Goal: Communication & Community: Answer question/provide support

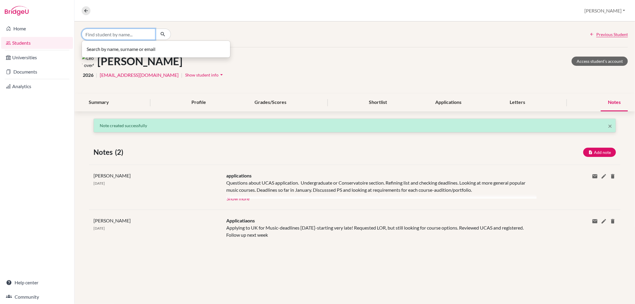
click at [99, 33] on input "Find student by name..." at bounding box center [119, 34] width 74 height 11
type input "[PERSON_NAME]"
click at [111, 52] on span "[EMAIL_ADDRESS][DOMAIN_NAME]" at bounding box center [128, 53] width 79 height 7
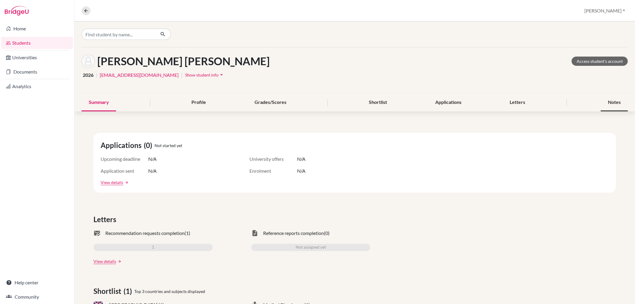
click at [602, 102] on div "Notes" at bounding box center [614, 103] width 27 height 18
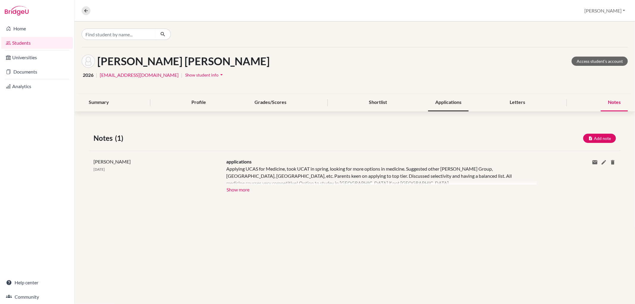
click at [451, 104] on div "Applications" at bounding box center [448, 103] width 40 height 18
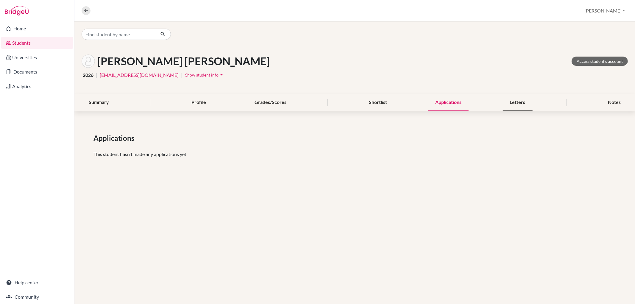
click at [512, 103] on div "Letters" at bounding box center [518, 103] width 30 height 18
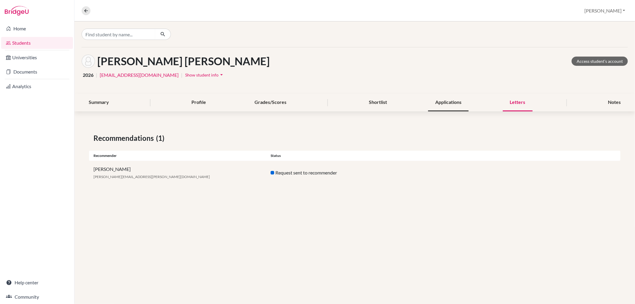
click at [436, 105] on div "Applications" at bounding box center [448, 103] width 40 height 18
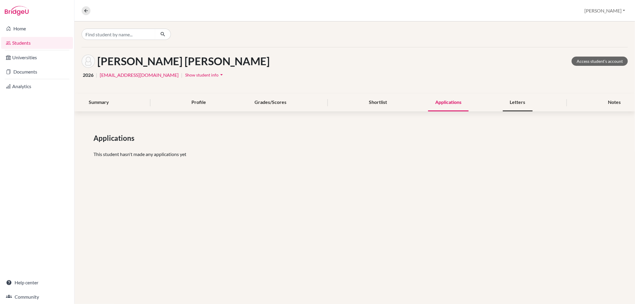
click at [522, 104] on div "Letters" at bounding box center [518, 103] width 30 height 18
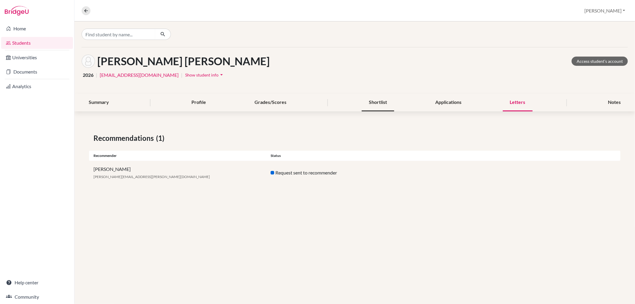
click at [379, 100] on div "Shortlist" at bounding box center [378, 103] width 32 height 18
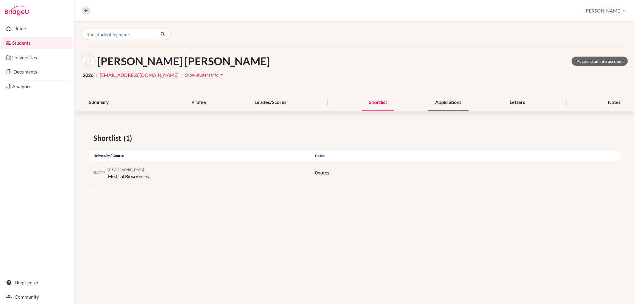
click at [438, 101] on div "Applications" at bounding box center [448, 103] width 40 height 18
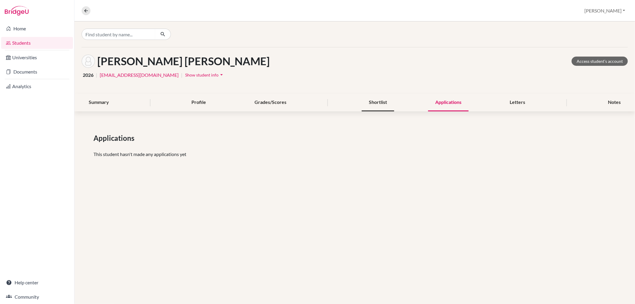
click at [378, 102] on div "Shortlist" at bounding box center [378, 103] width 32 height 18
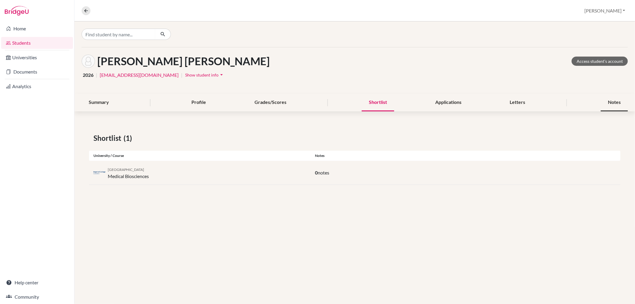
click at [624, 96] on div "Notes" at bounding box center [614, 103] width 27 height 18
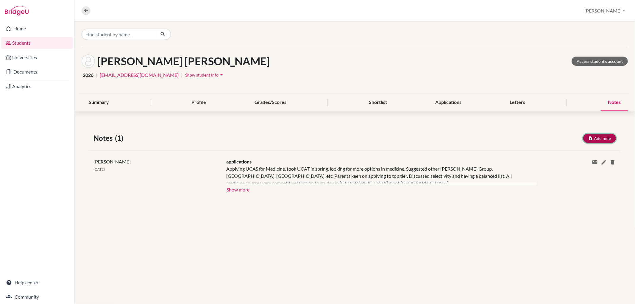
click at [596, 138] on button "Add note" at bounding box center [599, 138] width 33 height 9
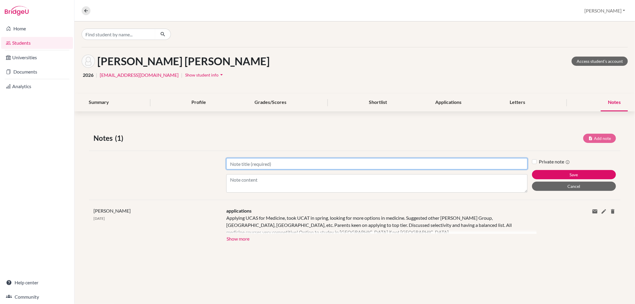
click at [264, 165] on input "Title" at bounding box center [376, 163] width 301 height 11
type input "Appplications"
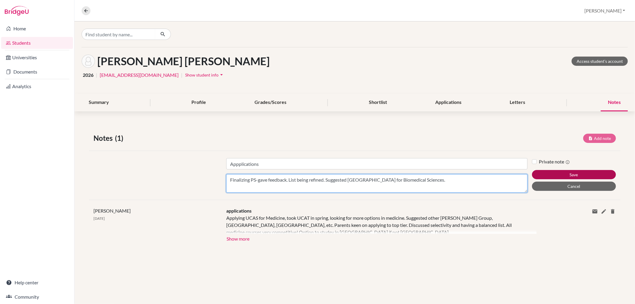
type textarea "Finalizing PS-gave feedback. List being refined. Suggested [GEOGRAPHIC_DATA] fo…"
click at [567, 171] on button "Save" at bounding box center [574, 174] width 84 height 9
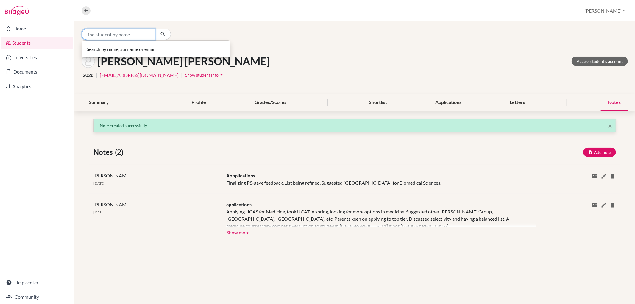
click at [126, 32] on input "Find student by name..." at bounding box center [119, 34] width 74 height 11
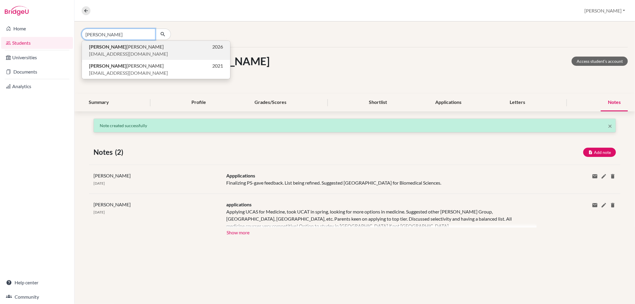
type input "[PERSON_NAME]"
click at [101, 54] on span "[EMAIL_ADDRESS][DOMAIN_NAME]" at bounding box center [128, 53] width 79 height 7
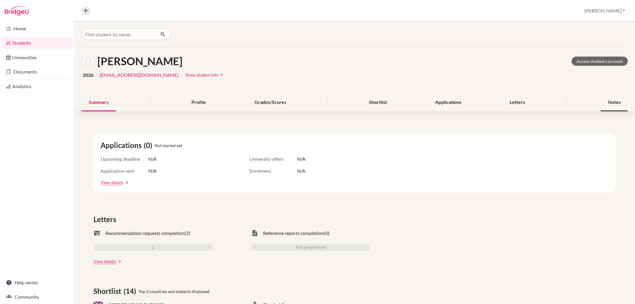
click at [606, 99] on div "Notes" at bounding box center [614, 103] width 27 height 18
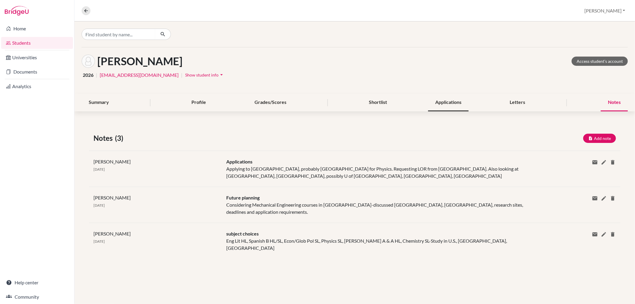
click at [455, 103] on div "Applications" at bounding box center [448, 103] width 40 height 18
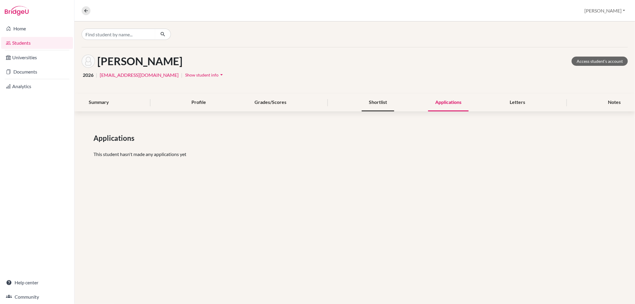
click at [382, 102] on div "Shortlist" at bounding box center [378, 103] width 32 height 18
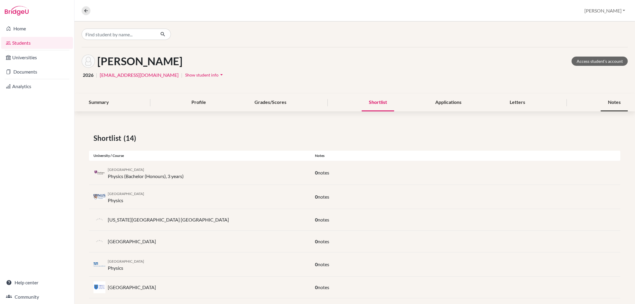
click at [609, 105] on div "Notes" at bounding box center [614, 103] width 27 height 18
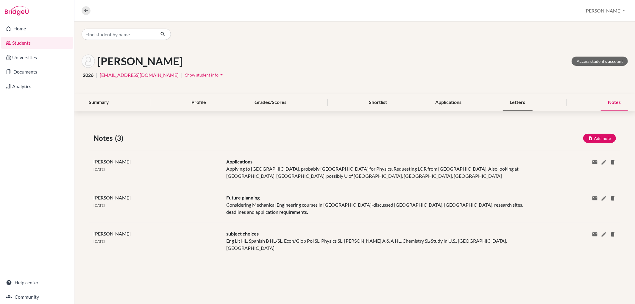
click at [519, 108] on div "Letters" at bounding box center [518, 103] width 30 height 18
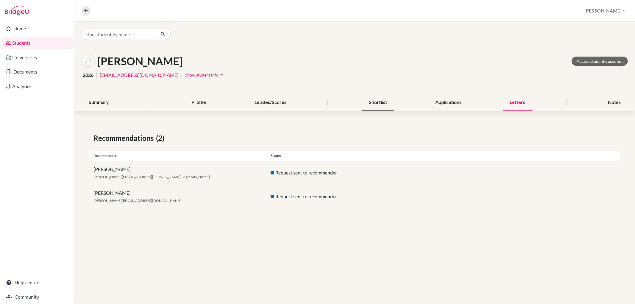
click at [381, 103] on div "Shortlist" at bounding box center [378, 103] width 32 height 18
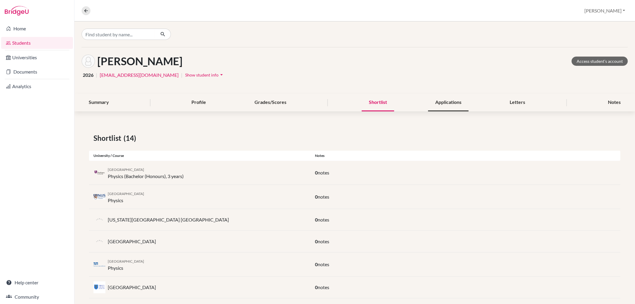
click at [450, 104] on div "Applications" at bounding box center [448, 103] width 40 height 18
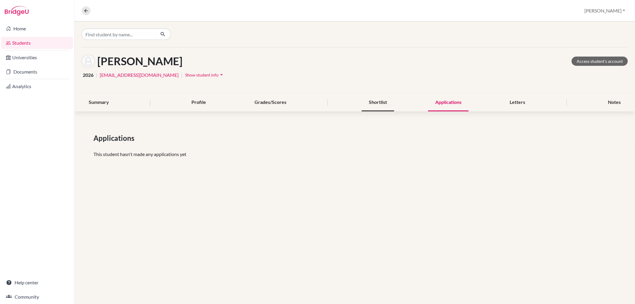
click at [374, 100] on div "Shortlist" at bounding box center [378, 103] width 32 height 18
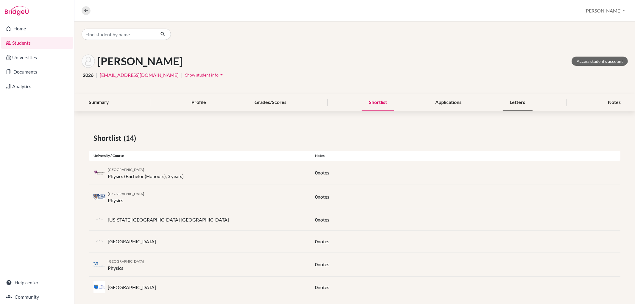
click at [511, 100] on div "Letters" at bounding box center [518, 103] width 30 height 18
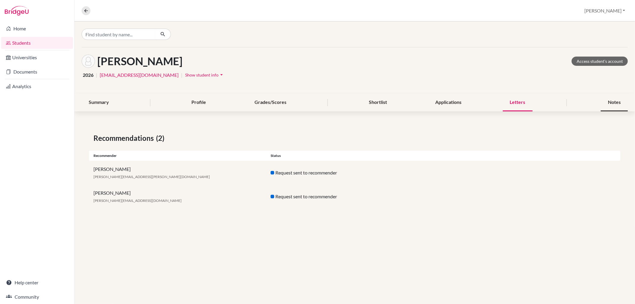
click at [617, 100] on div "Notes" at bounding box center [614, 103] width 27 height 18
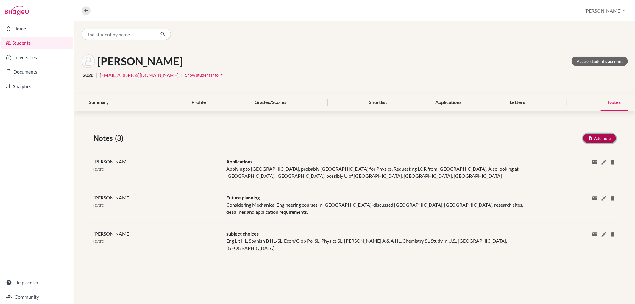
click at [600, 134] on button "Add note" at bounding box center [599, 138] width 33 height 9
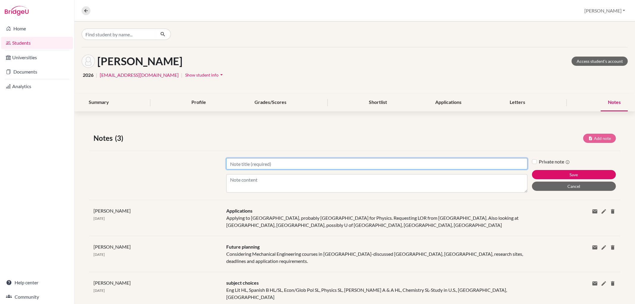
click at [271, 167] on input "Title" at bounding box center [376, 163] width 301 height 11
type input "applications"
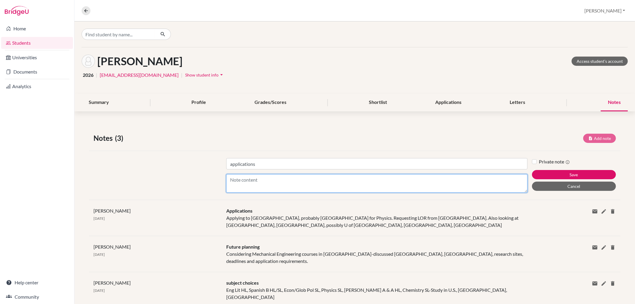
click at [238, 177] on textarea "Content" at bounding box center [376, 183] width 301 height 18
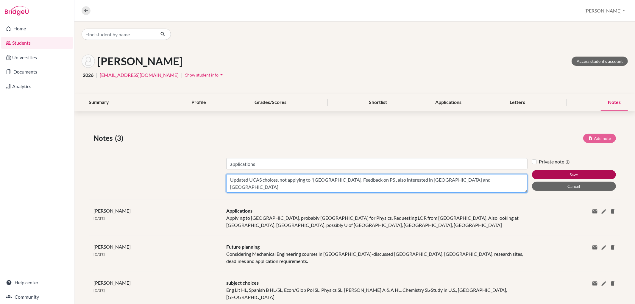
type textarea "Updated UCAS choices, not applying to "[GEOGRAPHIC_DATA]. Feedback on PS , also…"
click at [561, 171] on button "Save" at bounding box center [574, 174] width 84 height 9
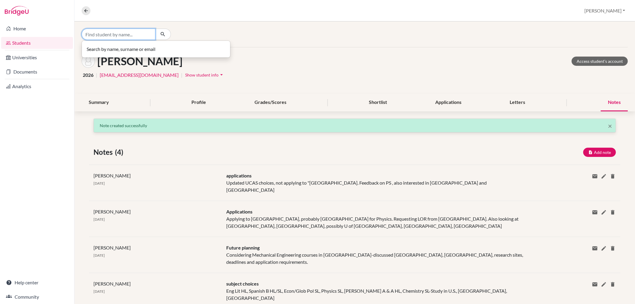
click at [103, 36] on input "Find student by name..." at bounding box center [119, 34] width 74 height 11
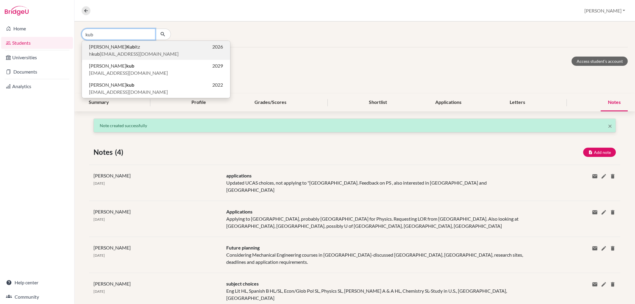
type input "kub"
click at [103, 46] on span "[PERSON_NAME] itz" at bounding box center [114, 46] width 51 height 7
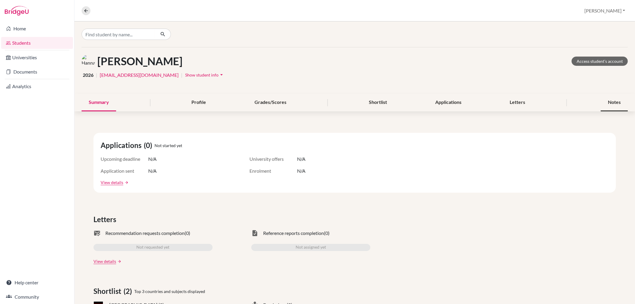
click at [616, 98] on div "Notes" at bounding box center [614, 103] width 27 height 18
